Goal: Task Accomplishment & Management: Complete application form

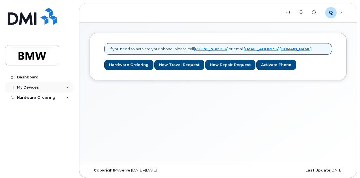
click at [67, 87] on icon at bounding box center [67, 87] width 3 height 3
click at [108, 103] on div "If you need to activate your phone, please call 1-877-689-8289 or email noreply…" at bounding box center [217, 93] width 277 height 140
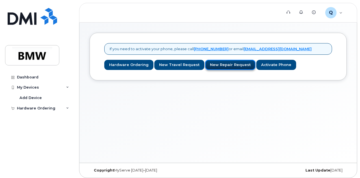
click at [224, 64] on link "New Repair Request" at bounding box center [230, 65] width 50 height 10
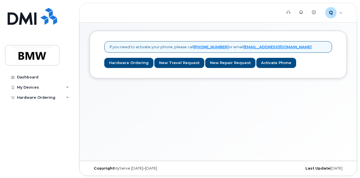
scroll to position [3, 0]
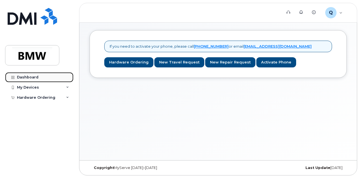
click at [27, 77] on div "Dashboard" at bounding box center [27, 77] width 21 height 5
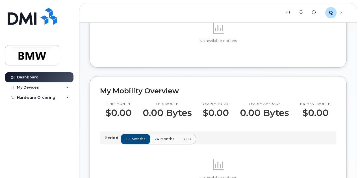
scroll to position [141, 0]
